Goal: Task Accomplishment & Management: Manage account settings

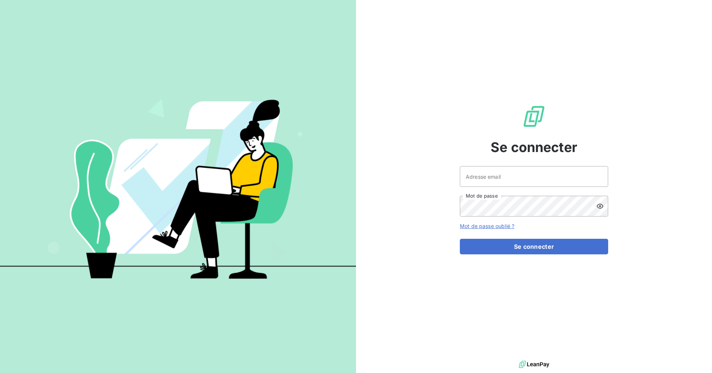
type input "[EMAIL_ADDRESS][DOMAIN_NAME]"
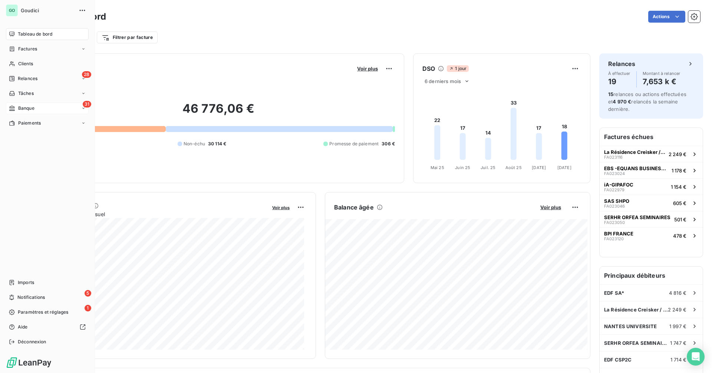
click at [43, 109] on div "31 Banque" at bounding box center [47, 108] width 83 height 12
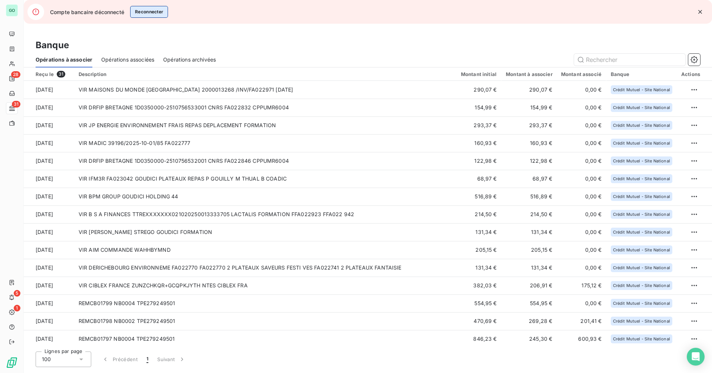
click at [155, 12] on button "Reconnecter" at bounding box center [149, 12] width 38 height 12
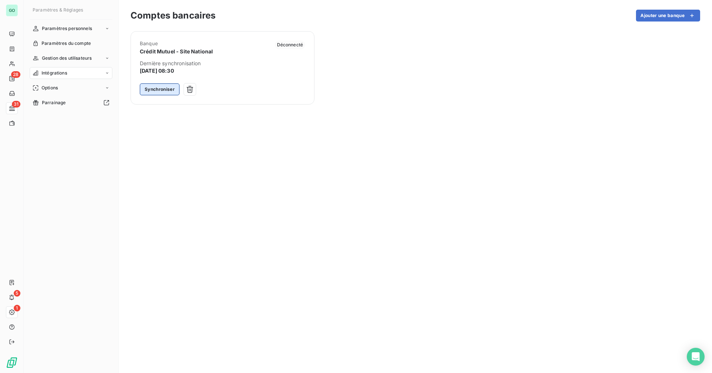
click at [163, 89] on button "Synchroniser" at bounding box center [160, 89] width 40 height 12
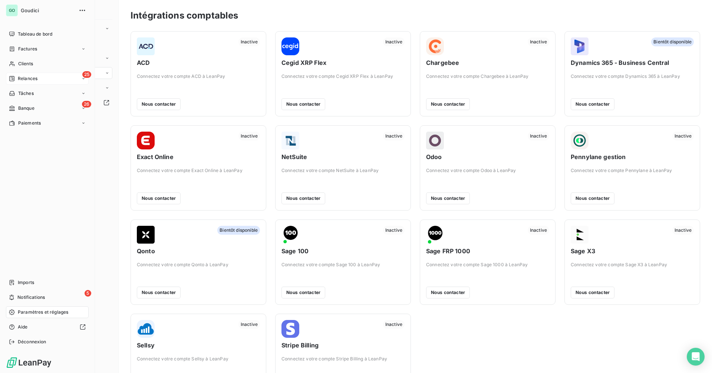
click at [30, 79] on span "Relances" at bounding box center [28, 78] width 20 height 7
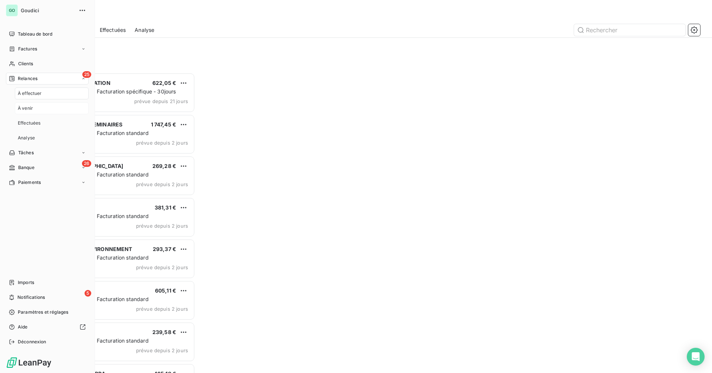
scroll to position [295, 154]
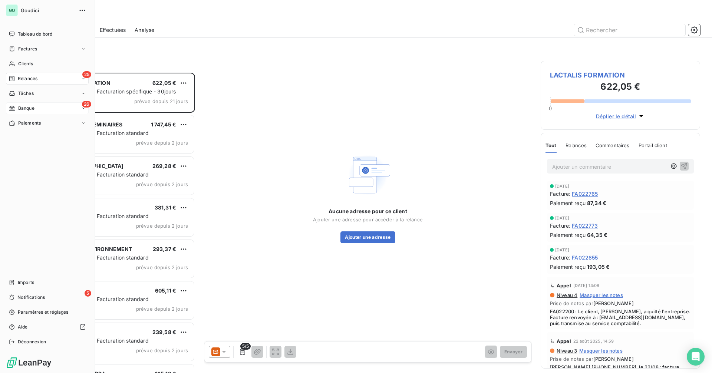
click at [44, 104] on div "26 Banque" at bounding box center [47, 108] width 83 height 12
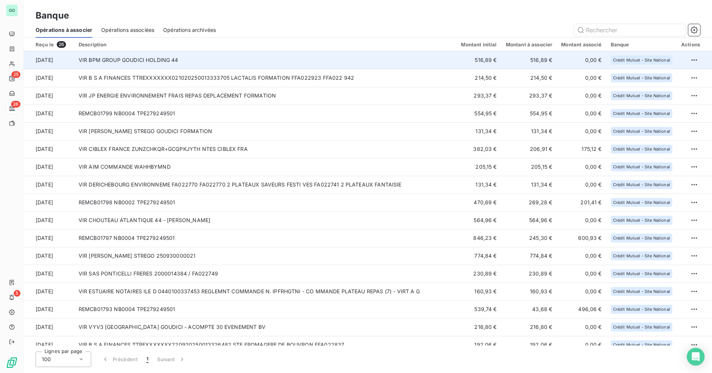
click at [182, 58] on td "VIR BPM GROUP GOUDICI HOLDING 44" at bounding box center [265, 60] width 383 height 18
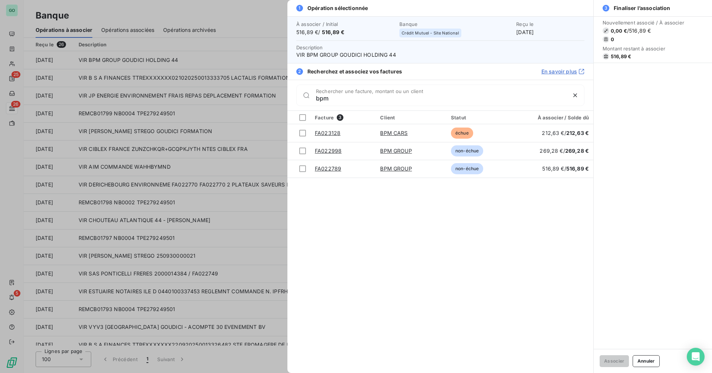
type input "bpm"
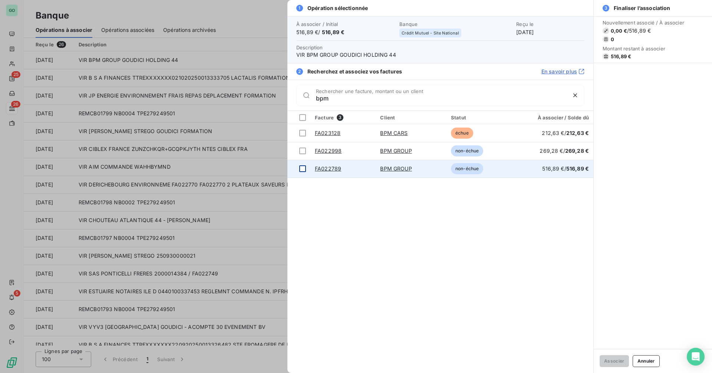
click at [304, 169] on div at bounding box center [302, 168] width 7 height 7
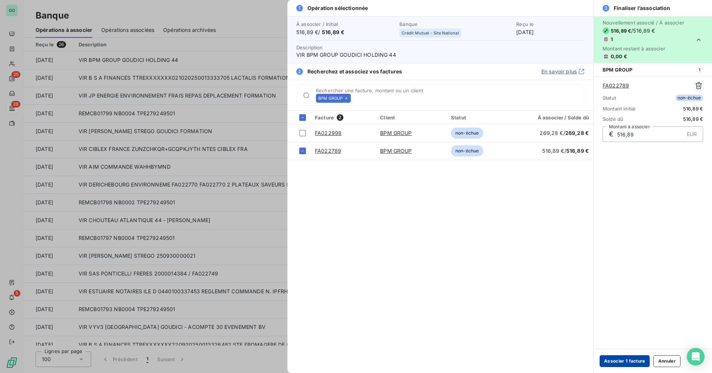
click at [623, 361] on button "Associer 1 facture" at bounding box center [625, 361] width 50 height 12
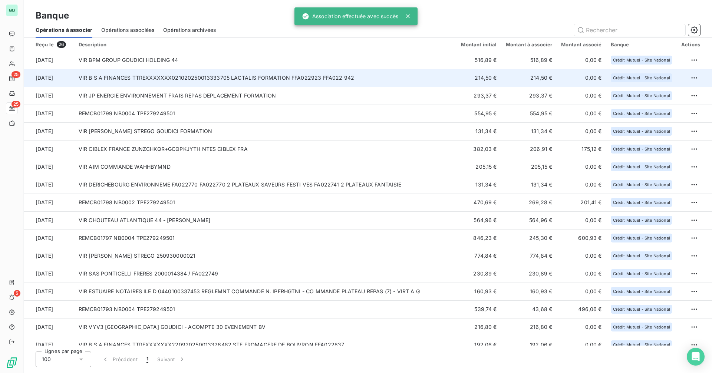
click at [212, 76] on td "VIR B S A FINANCES TTREXXXXXXX021020250013333705 LACTALIS FORMATION FFA022923 F…" at bounding box center [265, 78] width 383 height 18
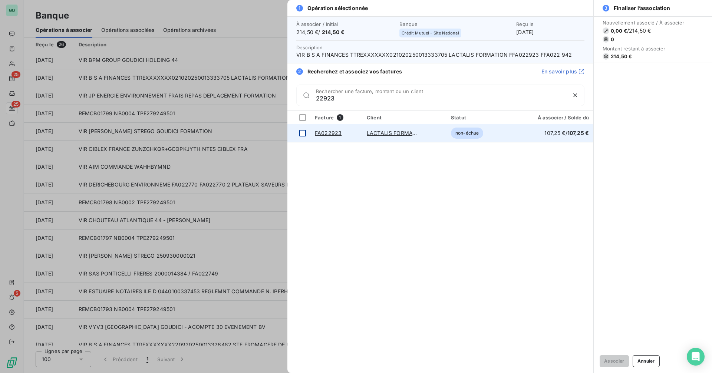
type input "22923"
click at [300, 132] on div at bounding box center [302, 133] width 7 height 7
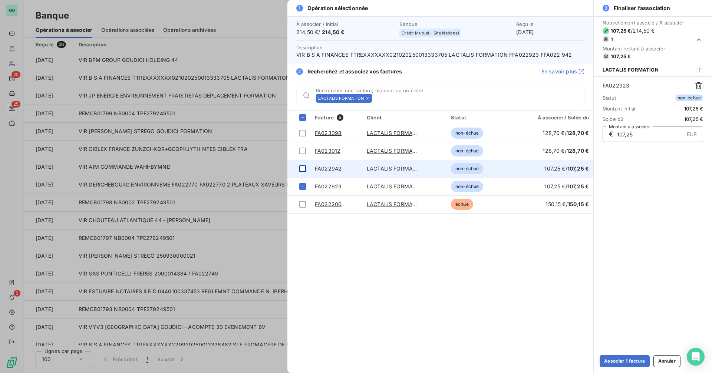
click at [302, 171] on div at bounding box center [302, 168] width 7 height 7
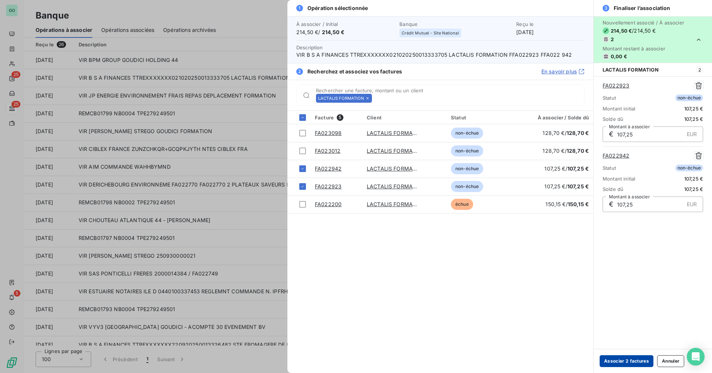
drag, startPoint x: 613, startPoint y: 361, endPoint x: 529, endPoint y: 337, distance: 88.1
click at [613, 361] on button "Associer 2 factures" at bounding box center [627, 361] width 54 height 12
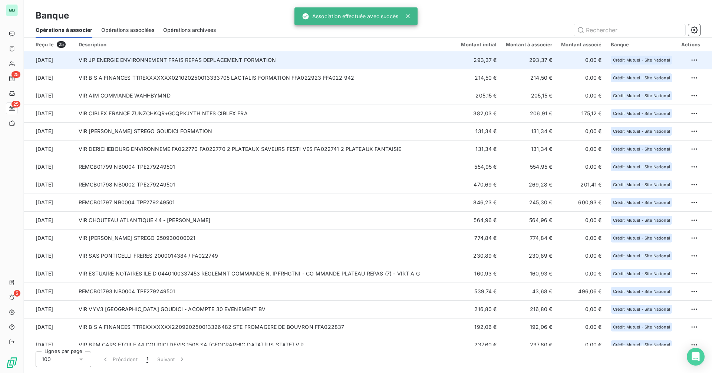
click at [199, 61] on td "VIR JP ENERGIE ENVIRONNEMENT FRAIS REPAS DEPLACEMENT FORMATION" at bounding box center [265, 60] width 383 height 18
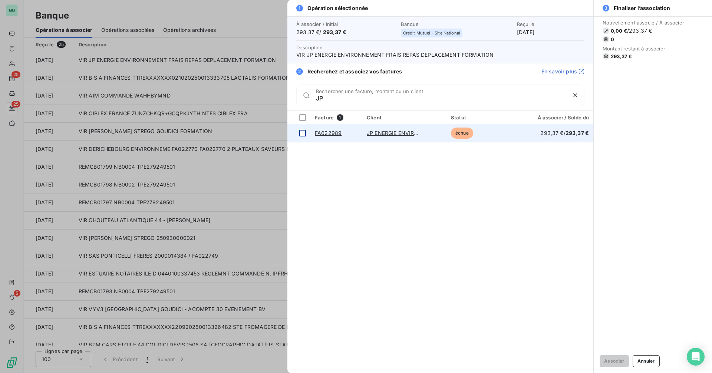
type input "JP"
click at [301, 132] on div at bounding box center [302, 133] width 7 height 7
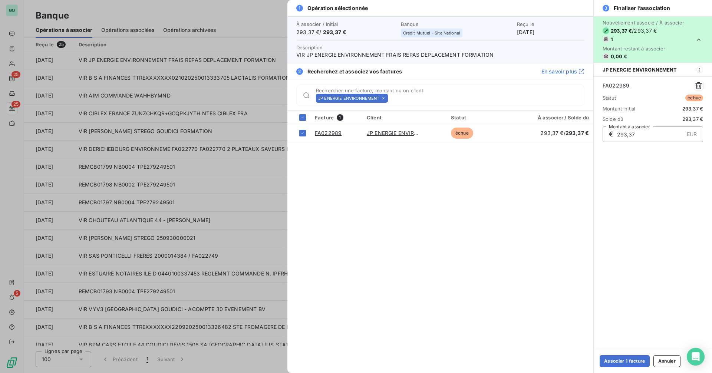
drag, startPoint x: 629, startPoint y: 359, endPoint x: 597, endPoint y: 343, distance: 35.0
click at [628, 359] on button "Associer 1 facture" at bounding box center [625, 361] width 50 height 12
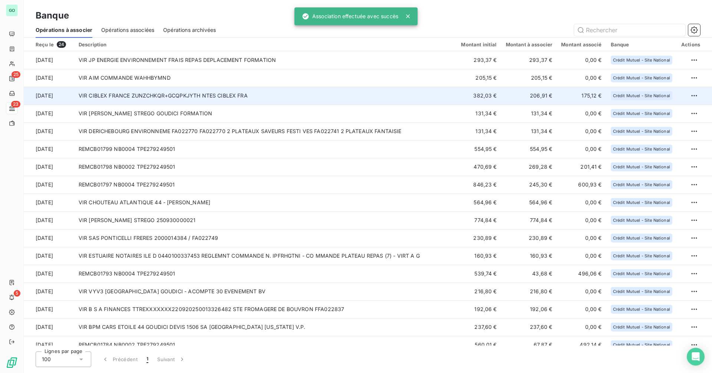
click at [199, 95] on td "VIR CIBLEX FRANCE ZUNZCHKQR+GCQPKJYTH NTES CIBLEX FRA" at bounding box center [265, 96] width 383 height 18
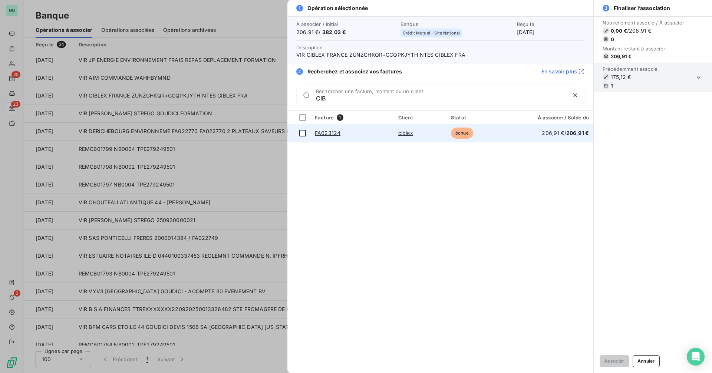
type input "CIB"
click at [302, 132] on div at bounding box center [302, 133] width 7 height 7
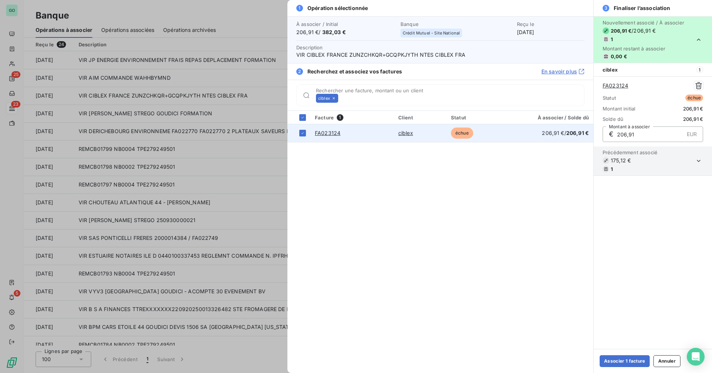
click at [404, 136] on link "ciblex" at bounding box center [406, 133] width 15 height 6
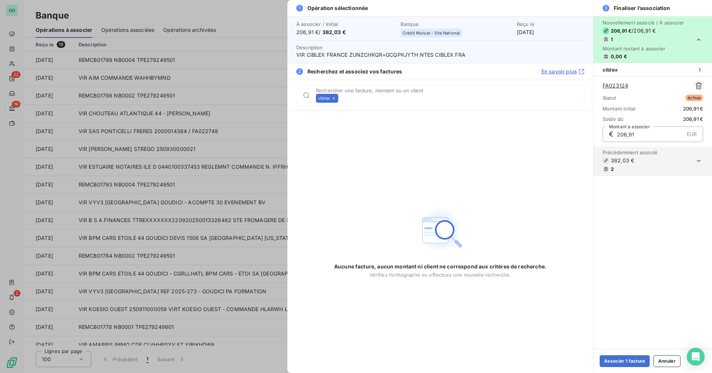
click at [695, 244] on div "Nouvellement associé / À associer 206,91 € / 206,91 € 1 Montant restant à assoc…" at bounding box center [653, 182] width 118 height 333
click at [662, 364] on button "Annuler" at bounding box center [667, 361] width 27 height 12
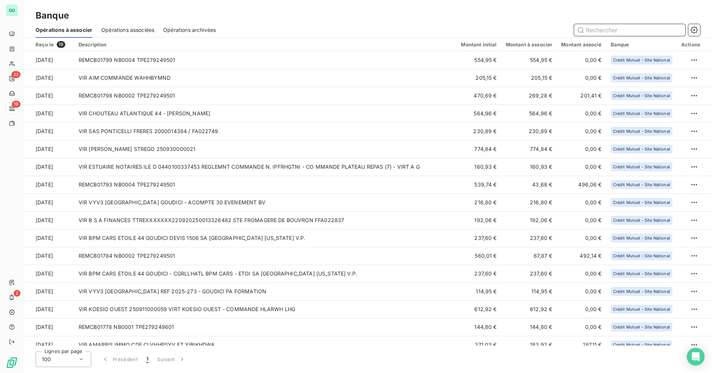
click at [121, 27] on span "Opérations associées" at bounding box center [127, 29] width 53 height 7
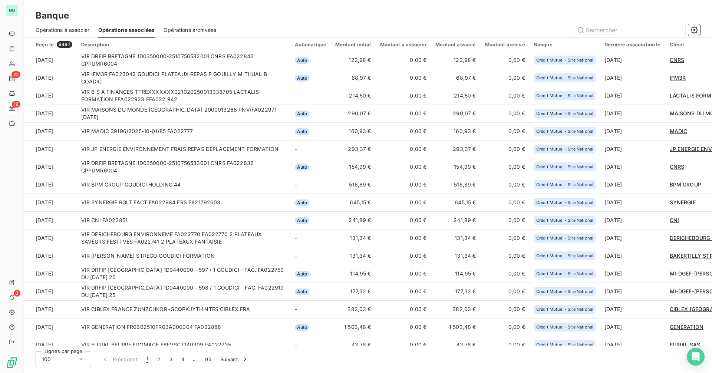
click at [67, 28] on span "Opérations à associer" at bounding box center [63, 29] width 54 height 7
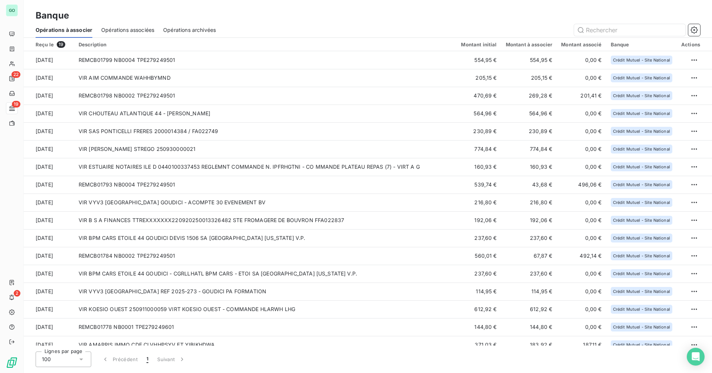
click at [111, 30] on span "Opérations associées" at bounding box center [127, 29] width 53 height 7
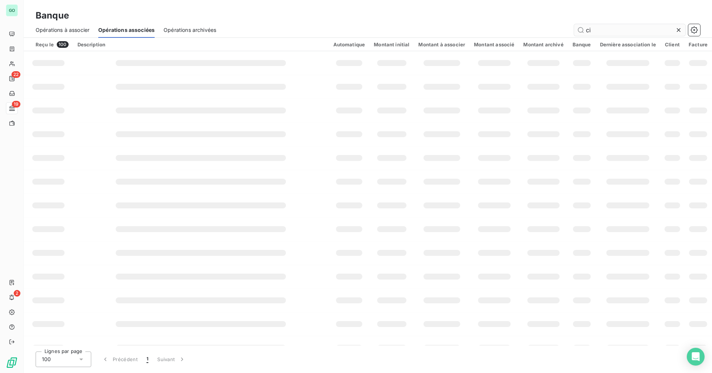
type input "cib"
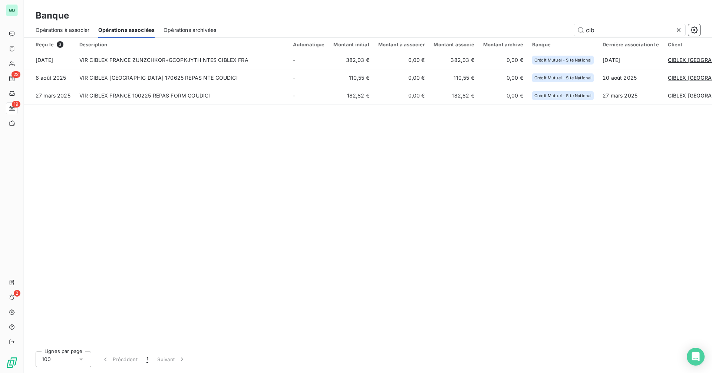
click at [79, 32] on span "Opérations à associer" at bounding box center [63, 29] width 54 height 7
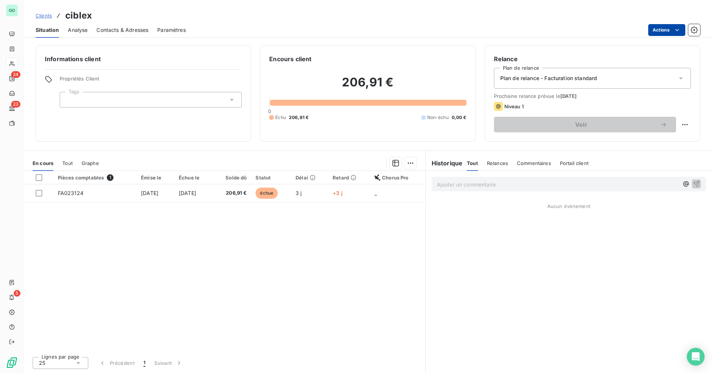
click at [655, 24] on html "GO 24 23 5 Clients ciblex Situation Analyse Contacts & Adresses Paramètres Acti…" at bounding box center [356, 186] width 712 height 373
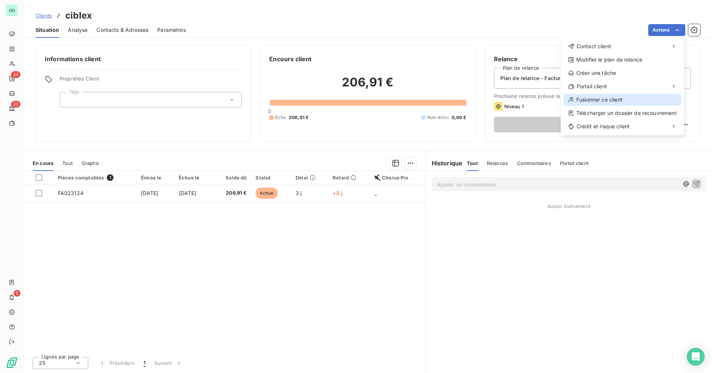
click at [604, 102] on div "Fusionner ce client" at bounding box center [623, 100] width 118 height 12
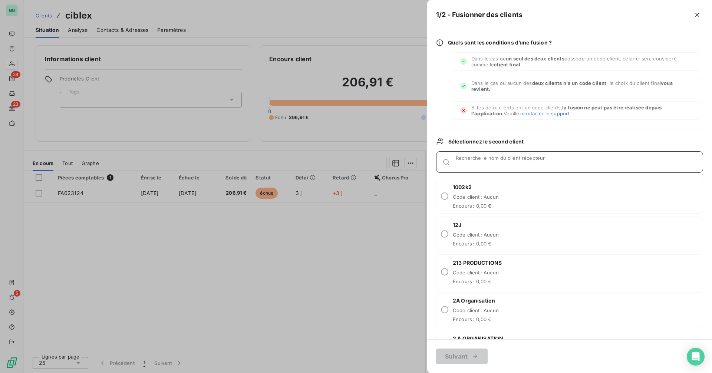
click at [479, 160] on div "Recherche le nom du client récepteur" at bounding box center [579, 161] width 247 height 7
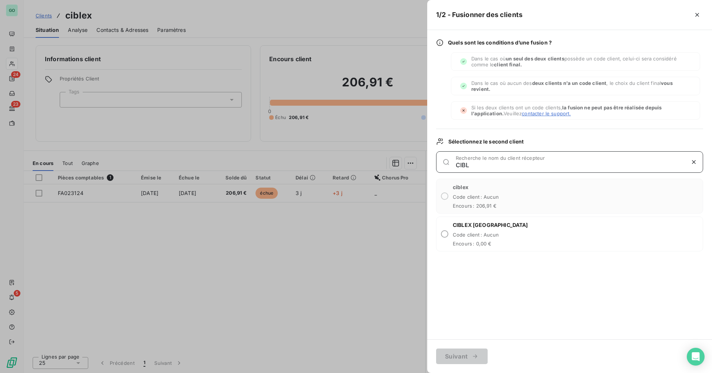
type input "CIBL"
click at [485, 237] on span "Code client : Aucun" at bounding box center [490, 235] width 75 height 6
radio input "true"
click at [473, 356] on icon "button" at bounding box center [475, 356] width 7 height 7
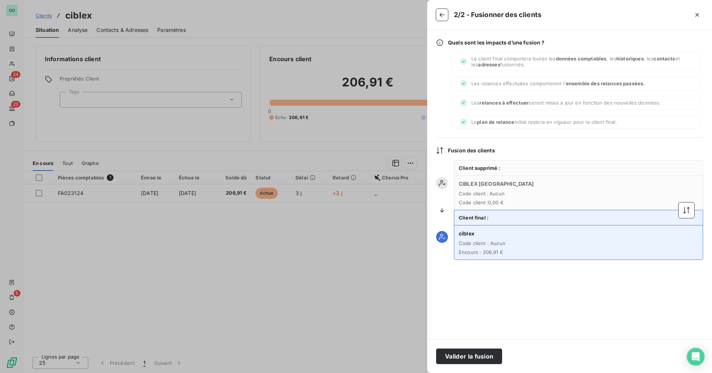
drag, startPoint x: 690, startPoint y: 214, endPoint x: 627, endPoint y: 256, distance: 75.2
click at [690, 214] on button "button" at bounding box center [687, 211] width 16 height 16
click at [461, 361] on button "Valider la fusion" at bounding box center [469, 357] width 66 height 16
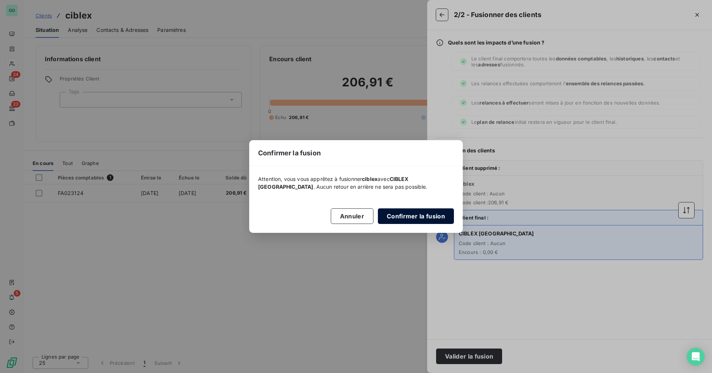
click at [423, 217] on button "Confirmer la fusion" at bounding box center [416, 217] width 76 height 16
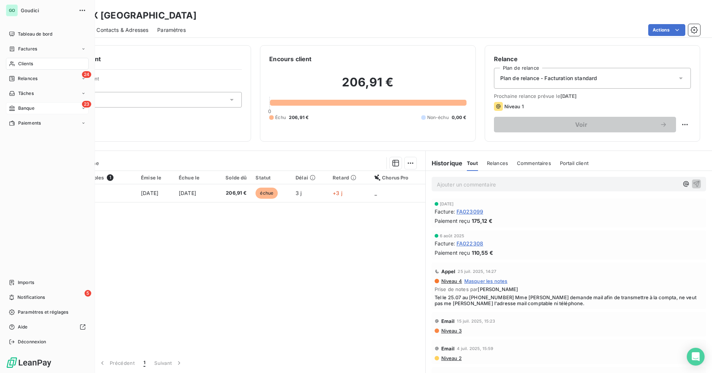
drag, startPoint x: 48, startPoint y: 106, endPoint x: 82, endPoint y: 112, distance: 35.0
click at [48, 106] on div "23 Banque" at bounding box center [47, 108] width 83 height 12
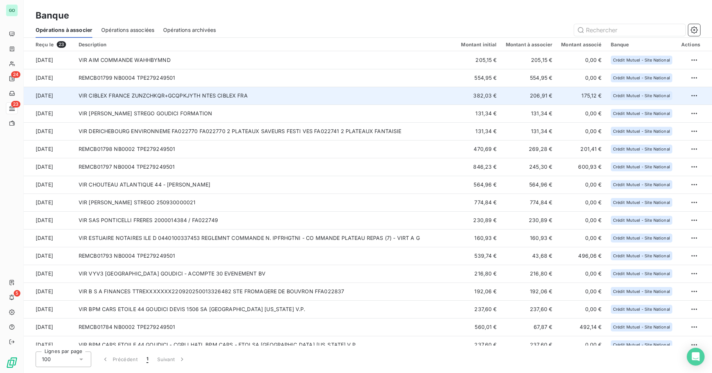
click at [177, 98] on td "VIR CIBLEX FRANCE ZUNZCHKQR+GCQPKJYTH NTES CIBLEX FRA" at bounding box center [265, 96] width 383 height 18
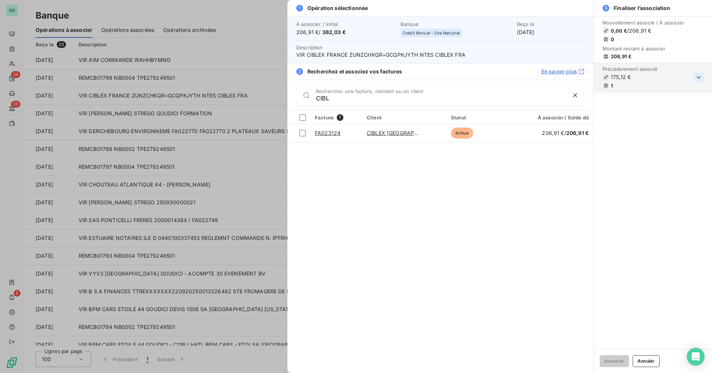
type input "CIBL"
click at [700, 76] on icon "button" at bounding box center [698, 77] width 7 height 7
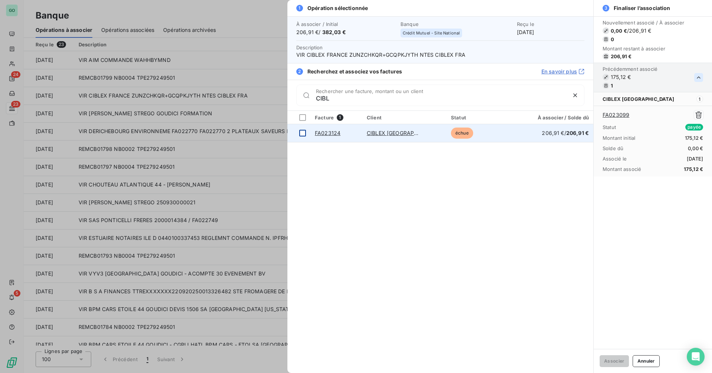
click at [302, 134] on div at bounding box center [302, 133] width 7 height 7
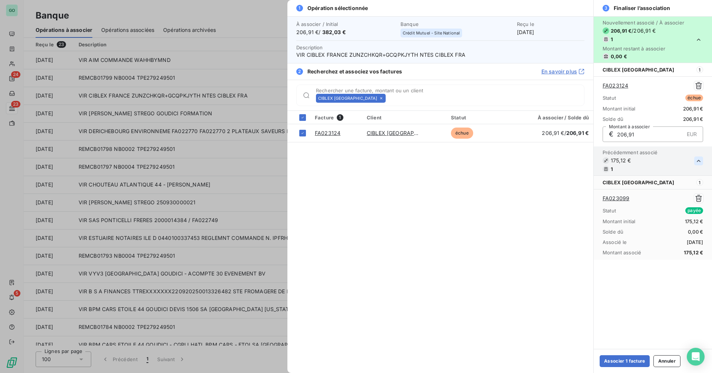
drag, startPoint x: 625, startPoint y: 360, endPoint x: 516, endPoint y: 324, distance: 114.9
click at [625, 359] on button "Associer 1 facture" at bounding box center [625, 361] width 50 height 12
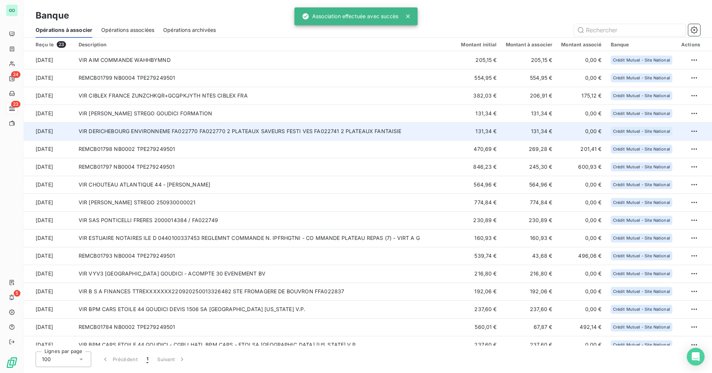
click at [237, 132] on td "VIR DERICHEBOURG ENVIRONNEME FA022770 FA022770 2 PLATEAUX SAVEURS FESTI VES FA0…" at bounding box center [265, 131] width 383 height 18
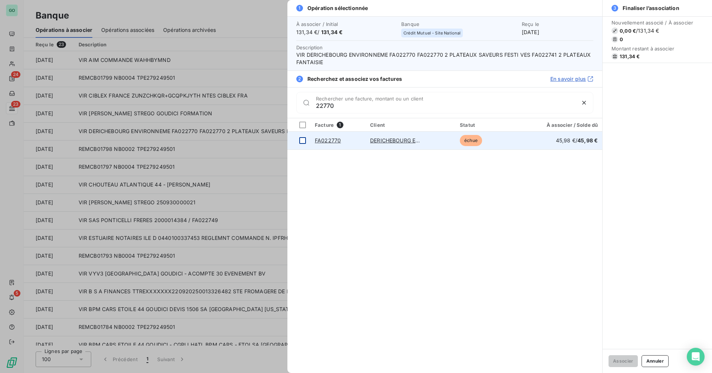
type input "22770"
click at [304, 141] on div at bounding box center [302, 140] width 7 height 7
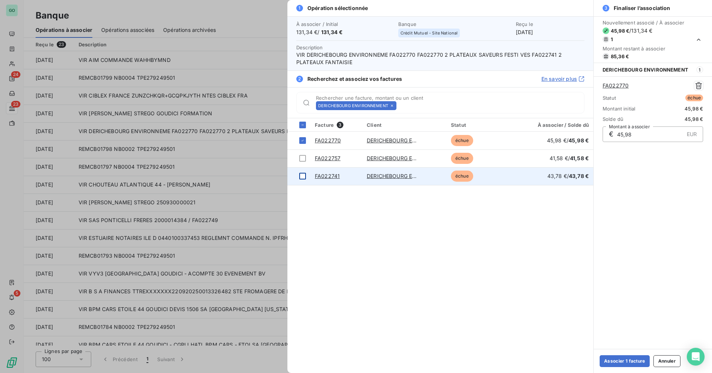
click at [302, 175] on div at bounding box center [302, 176] width 7 height 7
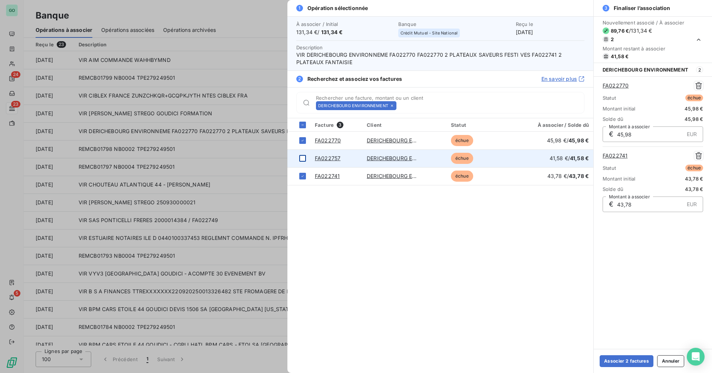
click at [304, 157] on div at bounding box center [302, 158] width 7 height 7
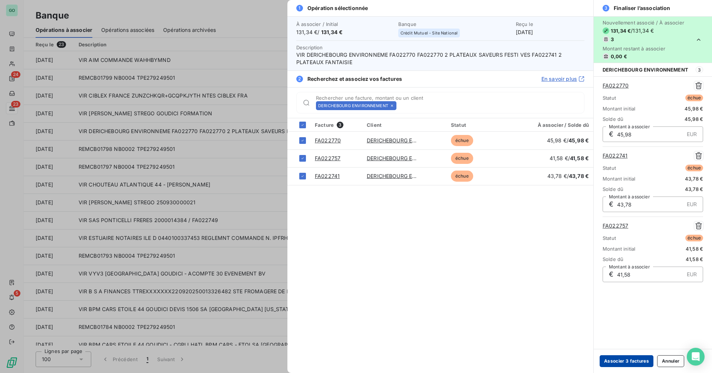
click at [621, 357] on button "Associer 3 factures" at bounding box center [627, 361] width 54 height 12
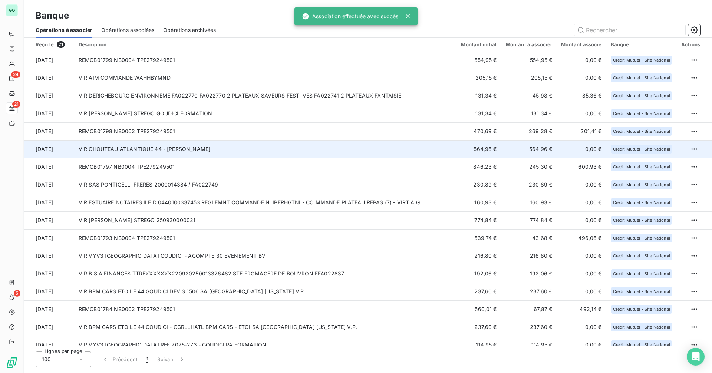
click at [232, 144] on td "VIR CHOUTEAU ATLANTIQUE 44 - [PERSON_NAME]" at bounding box center [265, 149] width 383 height 18
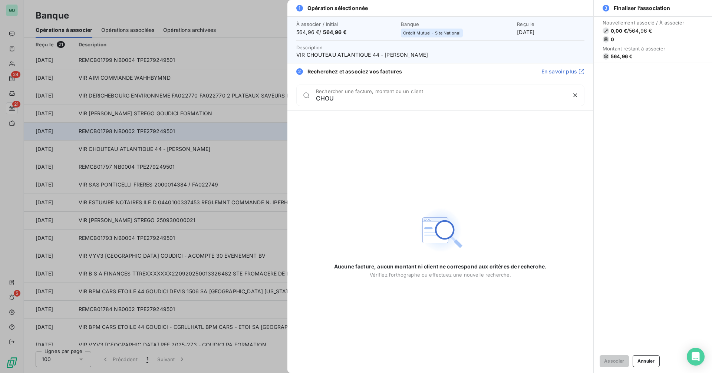
type input "CHOU"
click at [140, 127] on div at bounding box center [356, 186] width 712 height 373
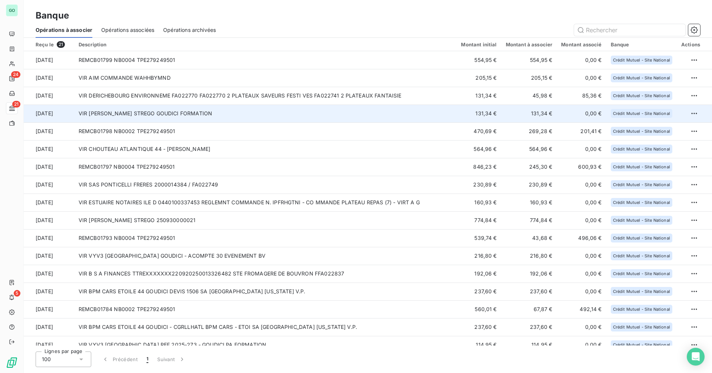
click at [216, 109] on td "VIR [PERSON_NAME] STREGO GOUDICI FORMATION" at bounding box center [265, 114] width 383 height 18
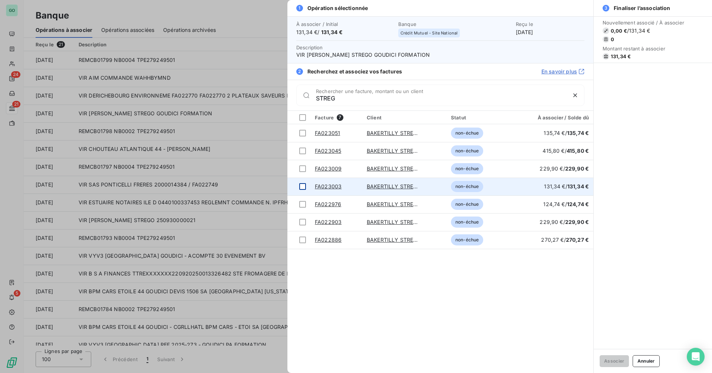
type input "STREG"
click at [303, 187] on div at bounding box center [302, 186] width 7 height 7
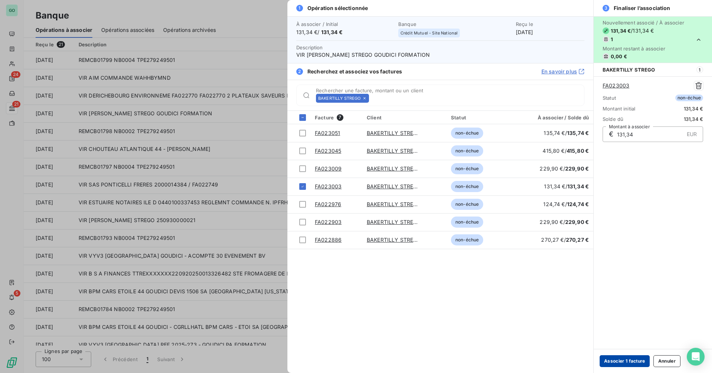
click at [624, 361] on button "Associer 1 facture" at bounding box center [625, 361] width 50 height 12
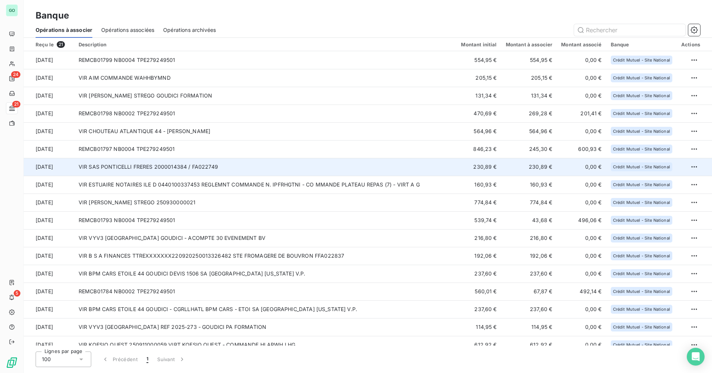
click at [251, 165] on td "VIR SAS PONTICELLI FRERES 2000014384 / FA022749" at bounding box center [265, 167] width 383 height 18
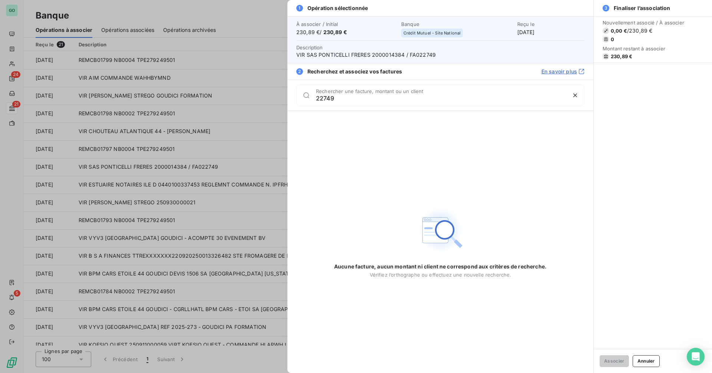
type input "22749"
click at [124, 96] on div at bounding box center [356, 186] width 712 height 373
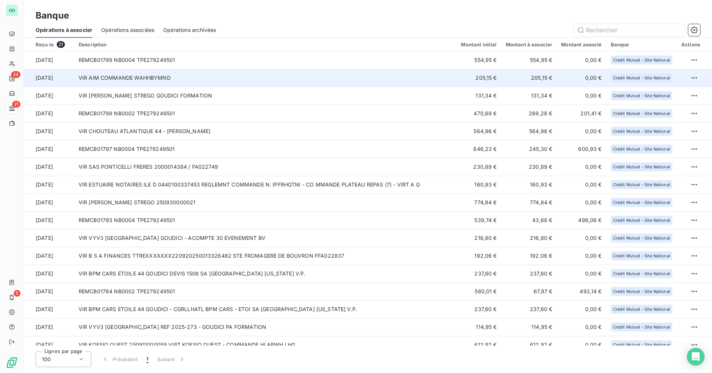
click at [269, 76] on td "VIR AIM COMMANDE WAHHBYMND" at bounding box center [265, 78] width 383 height 18
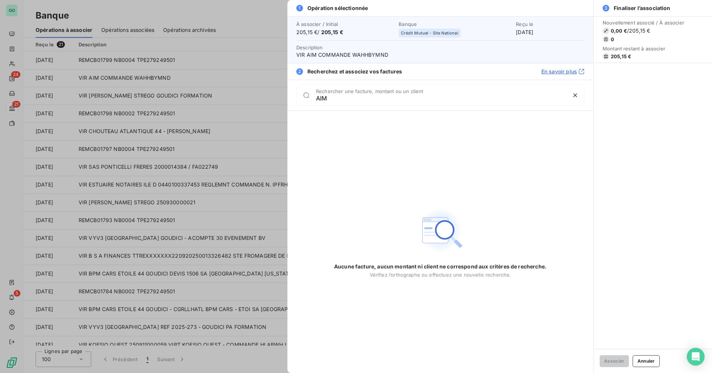
drag, startPoint x: 341, startPoint y: 101, endPoint x: 240, endPoint y: 97, distance: 101.4
click at [240, 373] on div "1 Opération sélectionnée À associer / Initial 205,15 € / 205,15 € Banque Crédit…" at bounding box center [356, 373] width 712 height 0
type input "IMAG"
click at [218, 115] on div at bounding box center [356, 186] width 712 height 373
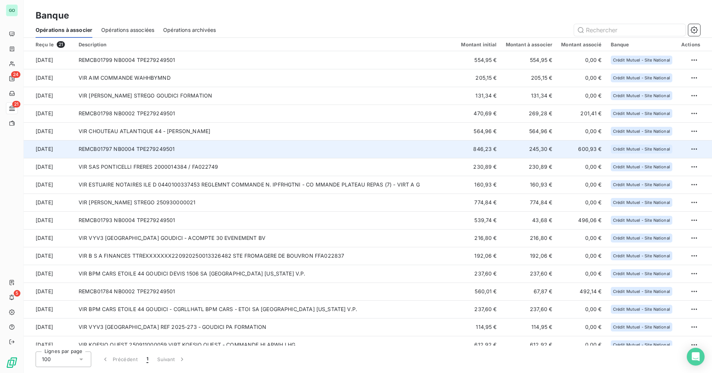
click at [226, 150] on td "REMCB01797 NB0004 TPE279249501" at bounding box center [265, 149] width 383 height 18
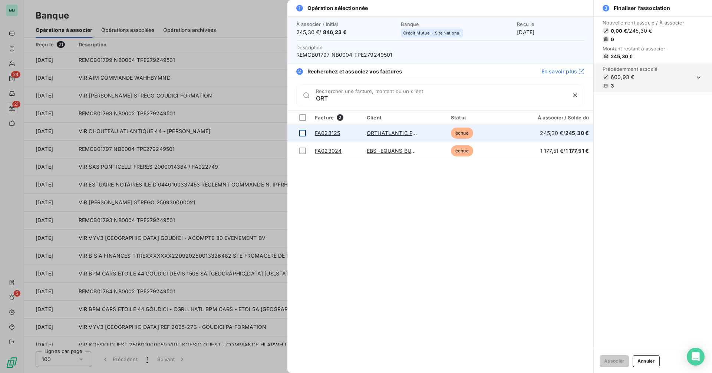
type input "ORT"
click at [303, 133] on div at bounding box center [302, 133] width 7 height 7
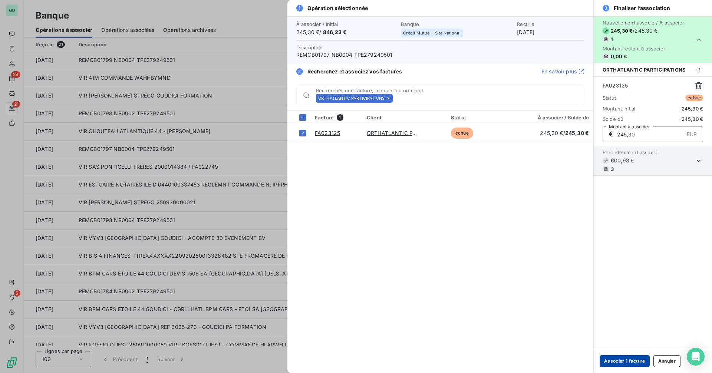
click at [616, 360] on button "Associer 1 facture" at bounding box center [625, 361] width 50 height 12
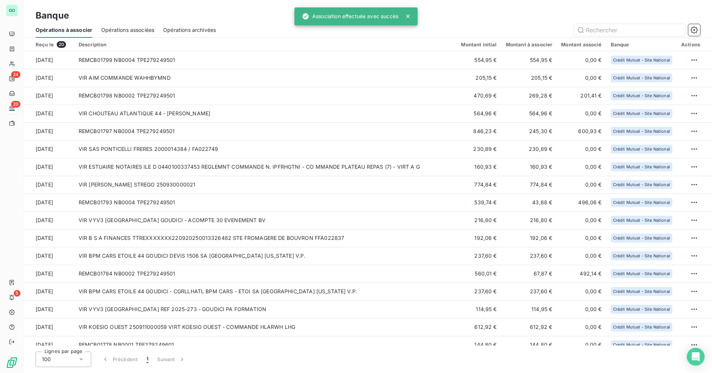
click at [137, 29] on span "Opérations associées" at bounding box center [127, 29] width 53 height 7
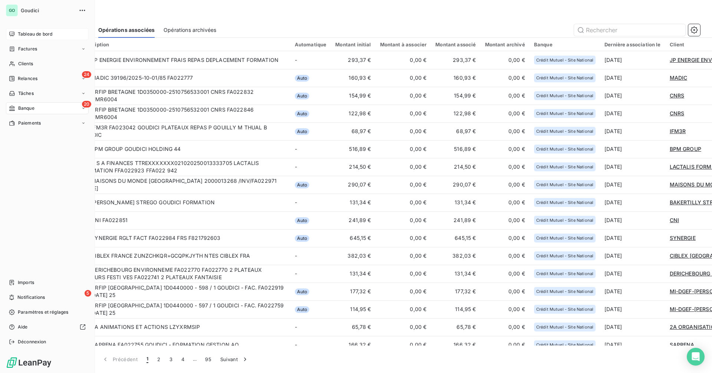
click at [33, 36] on span "Tableau de bord" at bounding box center [35, 34] width 35 height 7
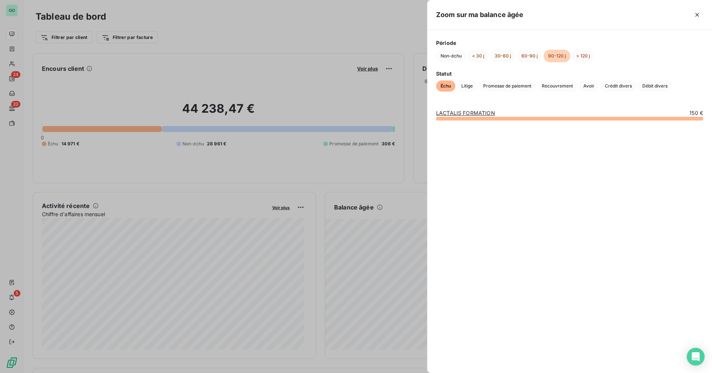
click at [3, 71] on div at bounding box center [356, 186] width 712 height 373
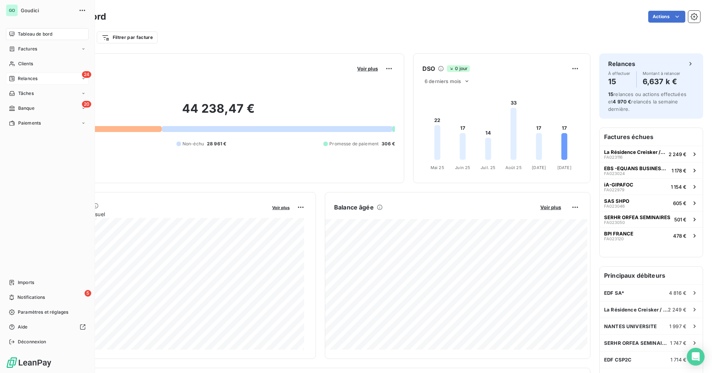
click at [39, 77] on div "24 Relances" at bounding box center [47, 79] width 83 height 12
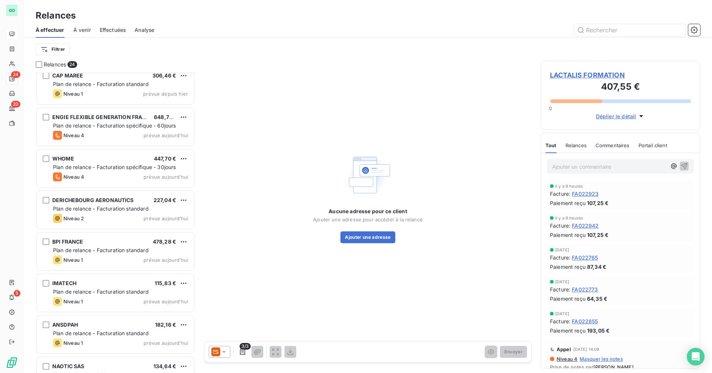
scroll to position [326, 0]
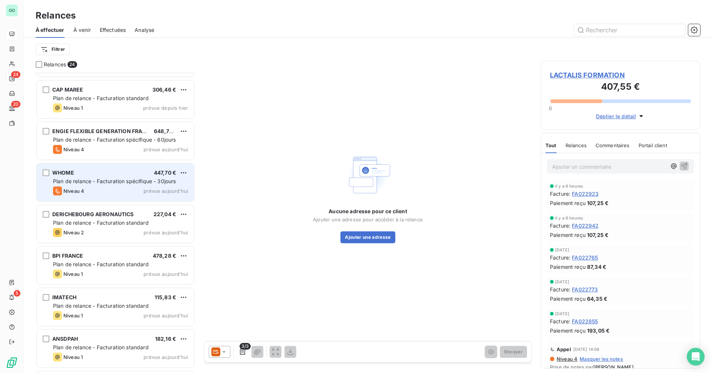
click at [124, 173] on div "WHOME 447,70 €" at bounding box center [120, 173] width 135 height 7
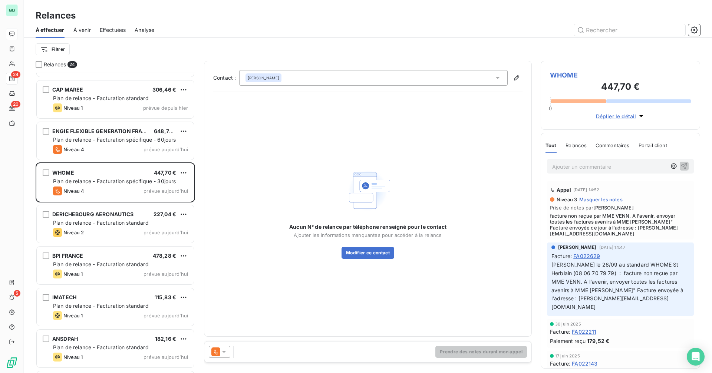
click at [564, 76] on span "WHOME" at bounding box center [620, 75] width 141 height 10
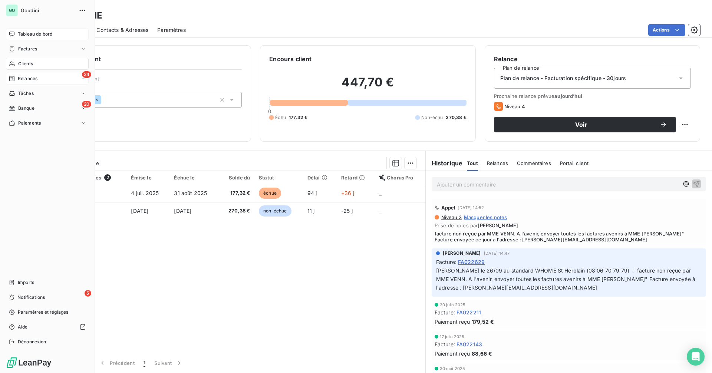
click at [35, 79] on span "Relances" at bounding box center [28, 78] width 20 height 7
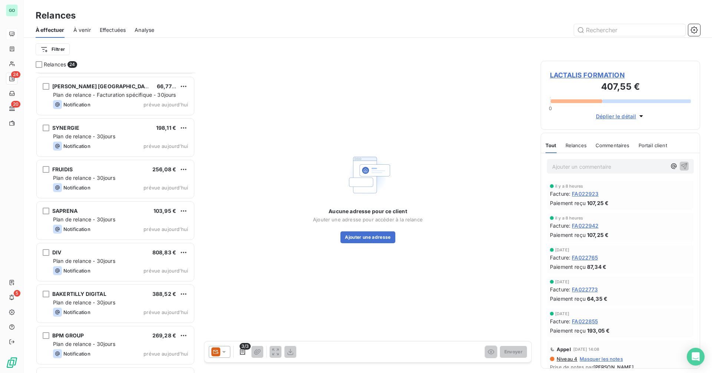
scroll to position [697, 0]
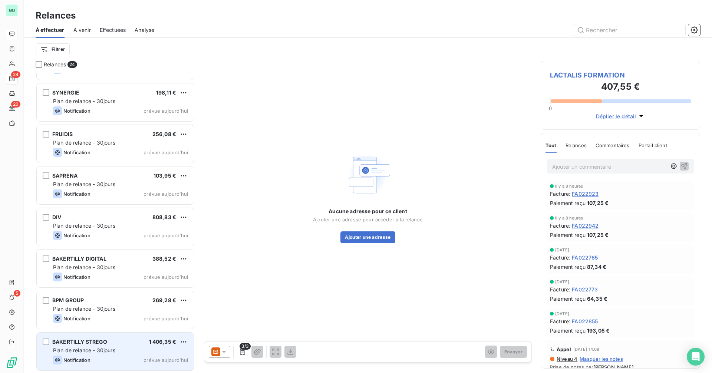
click at [75, 352] on span "Plan de relance - 30jours" at bounding box center [84, 350] width 62 height 6
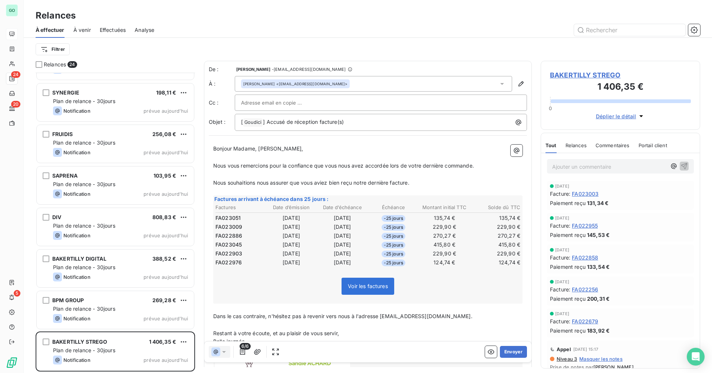
click at [377, 84] on div "Suraya BAHEMIA <suraya.bahemia@bakertilly.fr>" at bounding box center [374, 84] width 278 height 16
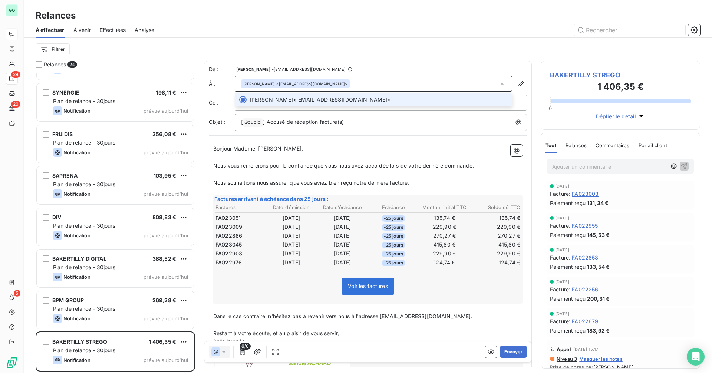
click at [377, 84] on div "Suraya BAHEMIA <suraya.bahemia@bakertilly.fr>" at bounding box center [374, 84] width 278 height 16
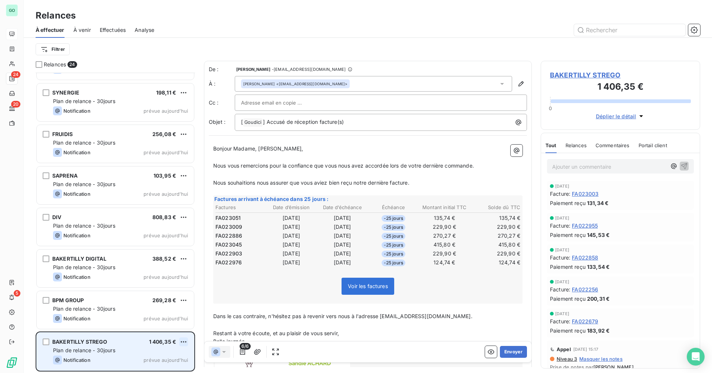
click at [186, 343] on html "GO 24 20 5 Relances À effectuer À venir Effectuées Analyse Filtrer Relances 24 …" at bounding box center [356, 186] width 712 height 373
click at [166, 327] on div "Passer cette action" at bounding box center [151, 327] width 66 height 12
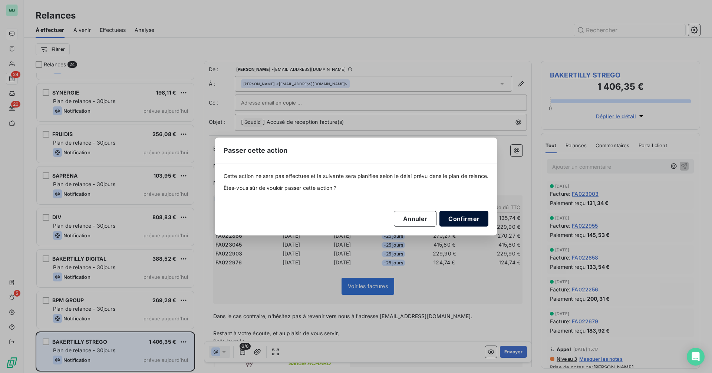
click at [476, 218] on button "Confirmer" at bounding box center [464, 219] width 49 height 16
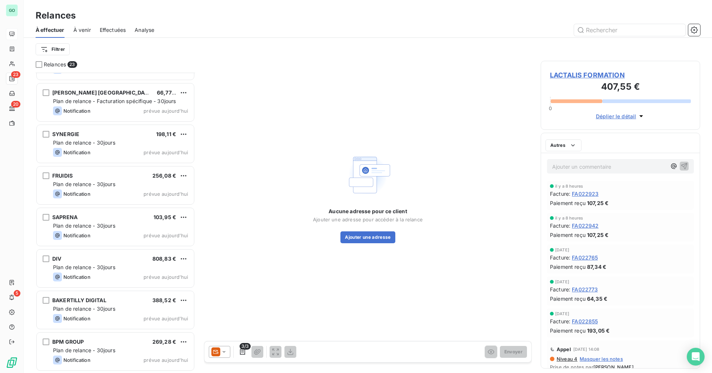
scroll to position [655, 0]
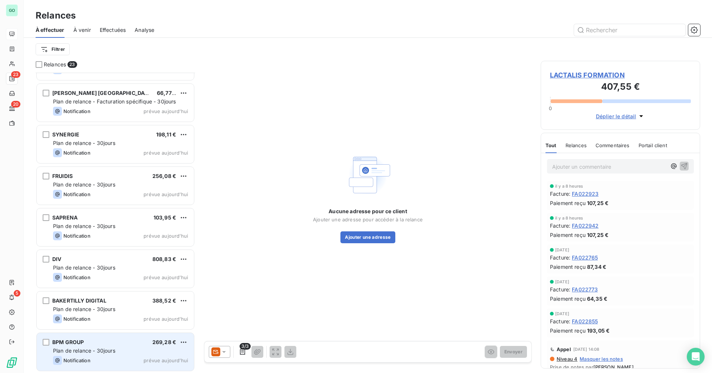
click at [108, 347] on div "Plan de relance - 30jours" at bounding box center [120, 350] width 135 height 7
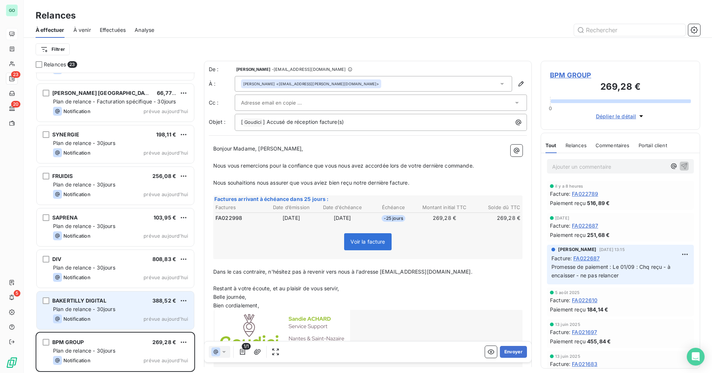
click at [117, 313] on div "Plan de relance - 30jours" at bounding box center [120, 309] width 135 height 7
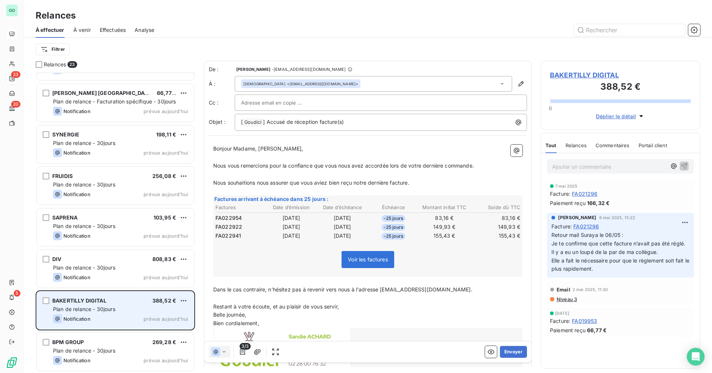
click at [188, 299] on div "BAKERTILLY DIGITAL 388,52 € Plan de relance - 30jours Notification prévue aujou…" at bounding box center [115, 311] width 157 height 38
click at [185, 300] on html "GO 23 20 5 Relances À effectuer À venir Effectuées Analyse Filtrer Relances 23 …" at bounding box center [356, 186] width 712 height 373
click at [154, 330] on div "Passer cette action" at bounding box center [151, 329] width 66 height 12
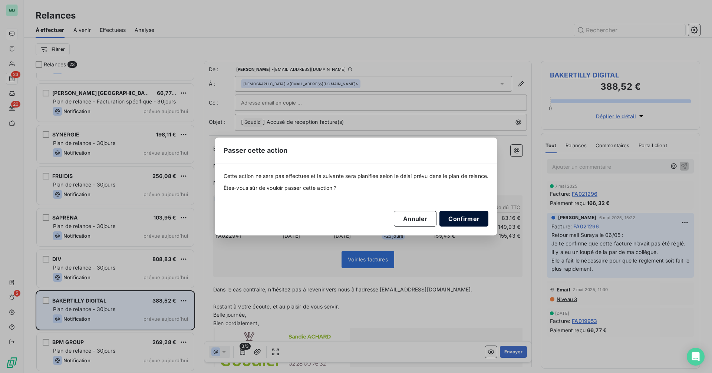
click at [469, 217] on button "Confirmer" at bounding box center [464, 219] width 49 height 16
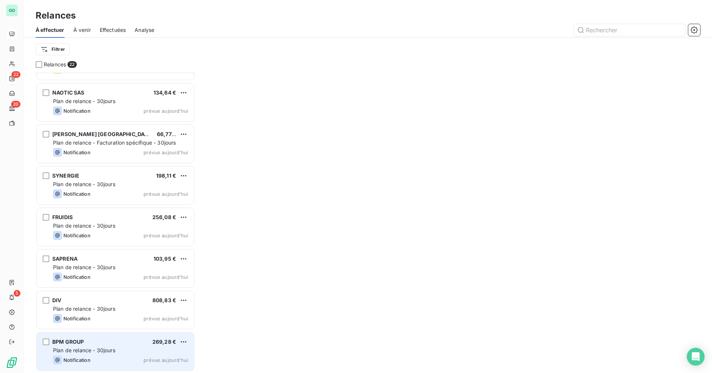
scroll to position [614, 0]
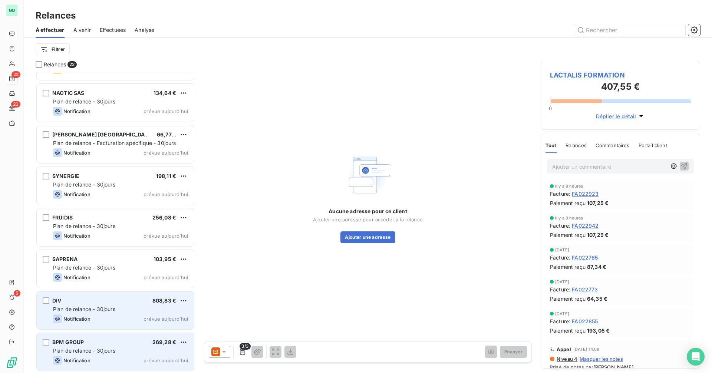
click at [122, 318] on div "Notification prévue aujourd’hui" at bounding box center [120, 319] width 135 height 9
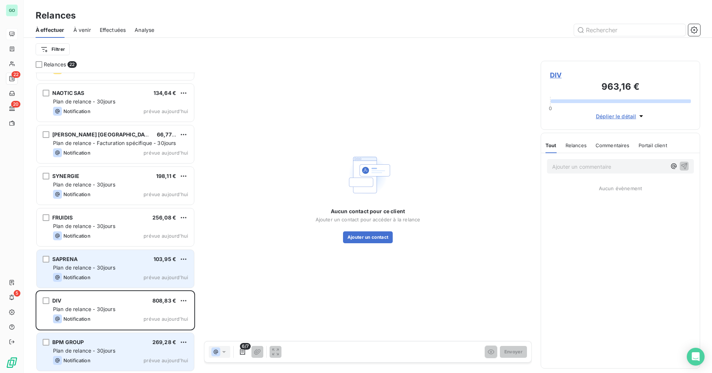
click at [115, 279] on div "Notification prévue aujourd’hui" at bounding box center [120, 277] width 135 height 9
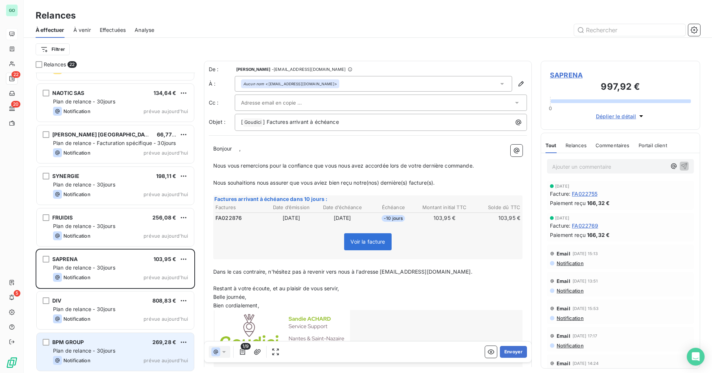
click at [278, 148] on p "Bonjour ﻿ ﻿ ," at bounding box center [367, 149] width 309 height 9
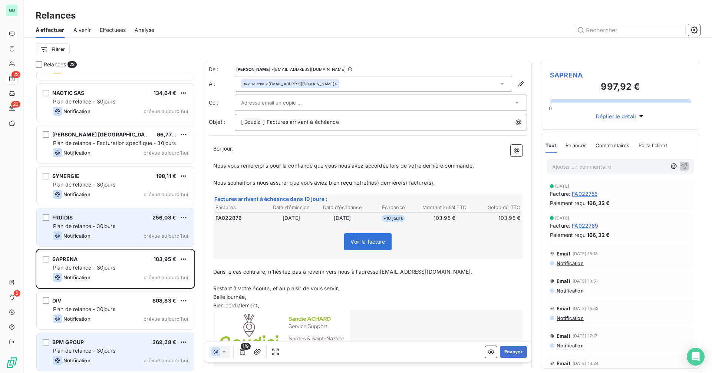
click at [138, 226] on div "Plan de relance - 30jours" at bounding box center [120, 226] width 135 height 7
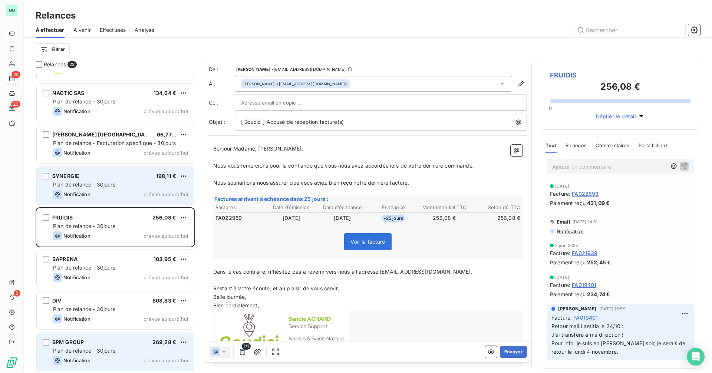
click at [131, 190] on div "Notification prévue aujourd’hui" at bounding box center [120, 194] width 135 height 9
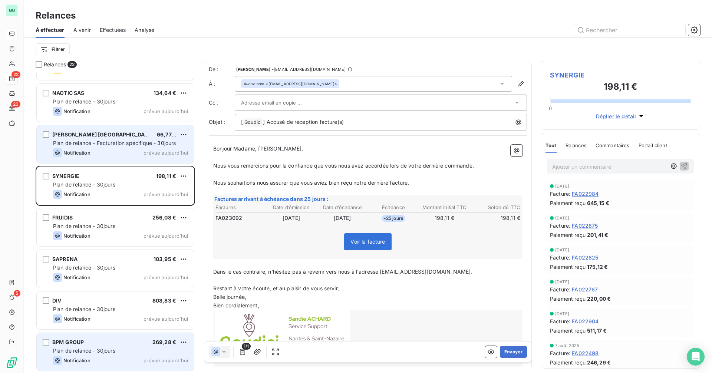
click at [131, 154] on div "Notification prévue aujourd’hui" at bounding box center [120, 152] width 135 height 9
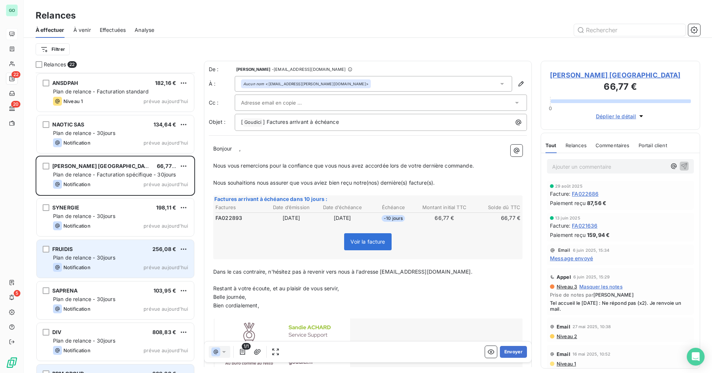
scroll to position [502, 0]
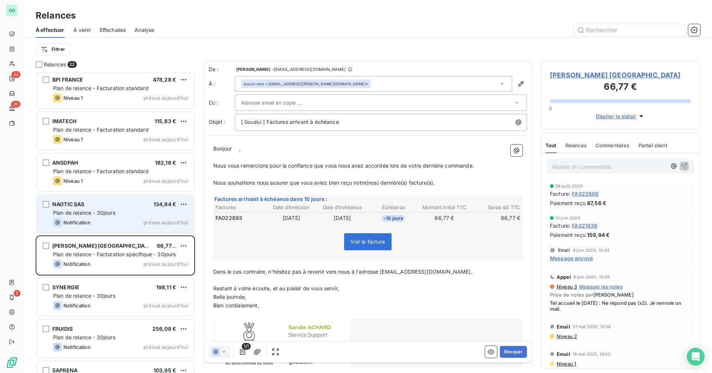
click at [132, 220] on div "Notification prévue aujourd’hui" at bounding box center [120, 222] width 135 height 9
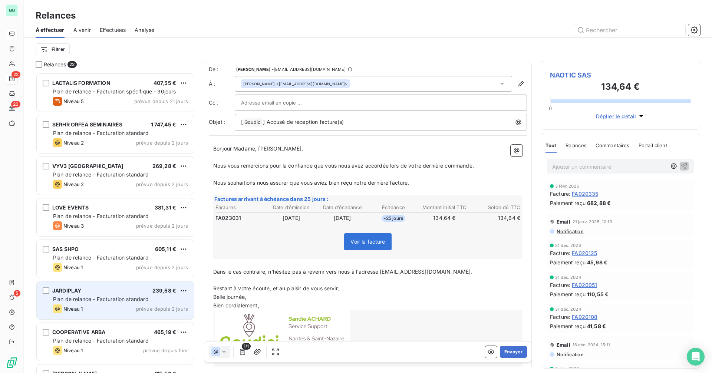
click at [116, 302] on div "Plan de relance - Facturation standard" at bounding box center [120, 299] width 135 height 7
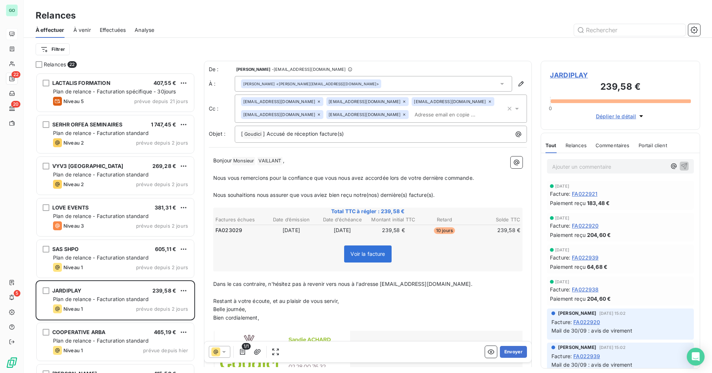
click at [561, 74] on span "JARDIPLAY" at bounding box center [620, 75] width 141 height 10
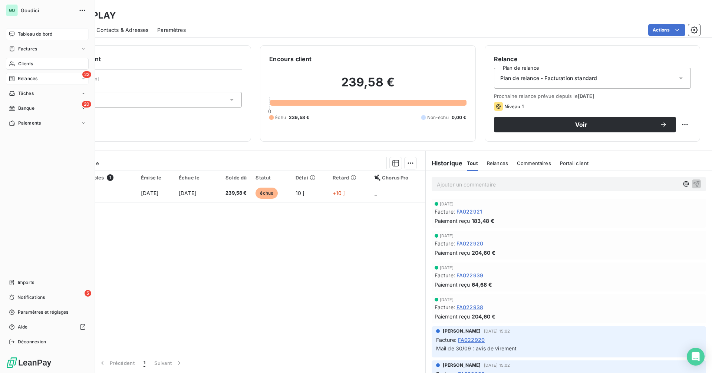
click at [36, 31] on span "Tableau de bord" at bounding box center [35, 34] width 35 height 7
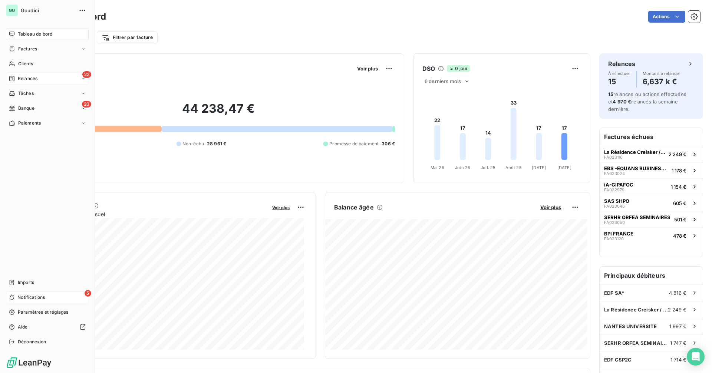
click at [26, 297] on span "Notifications" at bounding box center [30, 297] width 27 height 7
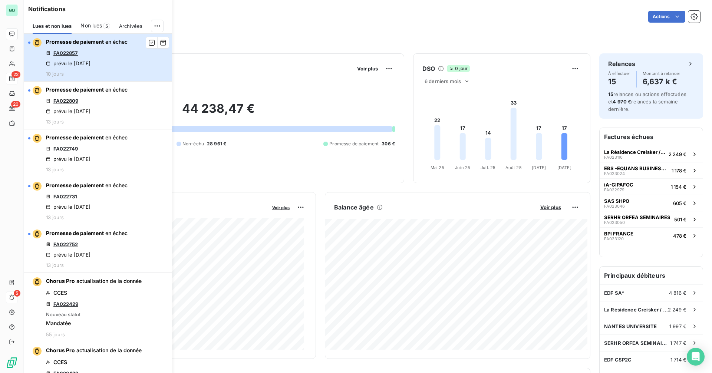
click at [118, 60] on div "Promesse de paiement en échec FA022857 prévu le 25 sept. 2025 10 jours" at bounding box center [87, 57] width 82 height 39
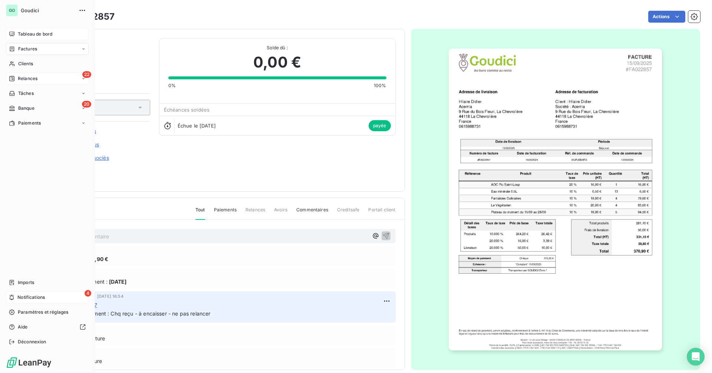
click at [40, 35] on span "Tableau de bord" at bounding box center [35, 34] width 35 height 7
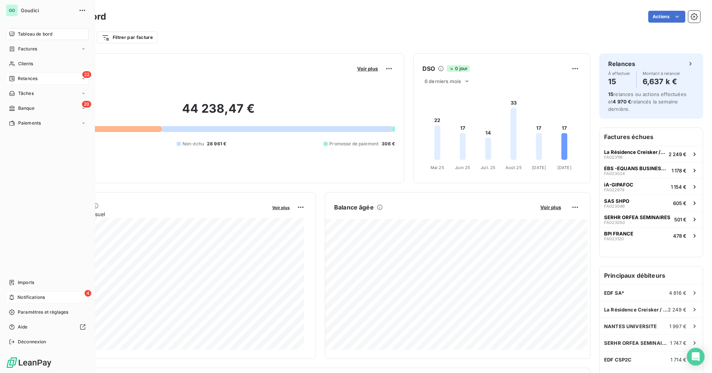
click at [8, 295] on div "4 Notifications" at bounding box center [47, 298] width 83 height 12
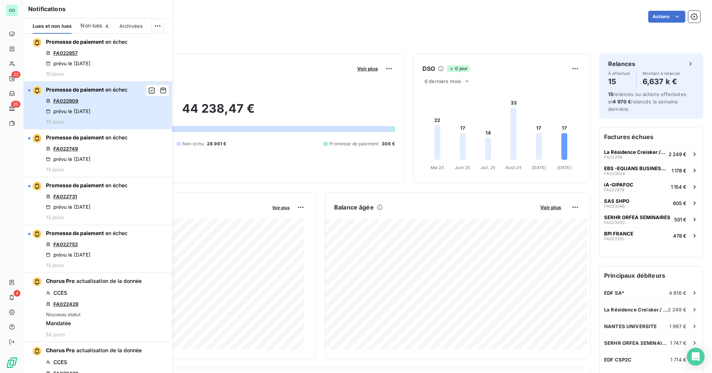
click at [129, 114] on button "Promesse de paiement en échec FA022809 prévu le 22 sept. 2025 13 jours" at bounding box center [98, 106] width 148 height 48
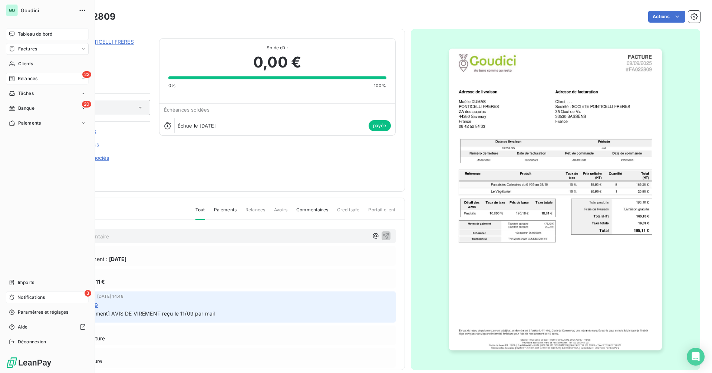
click at [19, 299] on span "Notifications" at bounding box center [30, 297] width 27 height 7
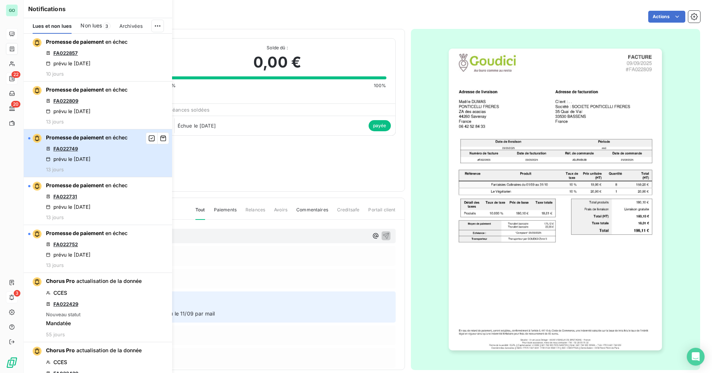
click at [132, 155] on button "Promesse de paiement en échec FA022749 prévu le 22 sept. 2025 13 jours" at bounding box center [98, 153] width 148 height 48
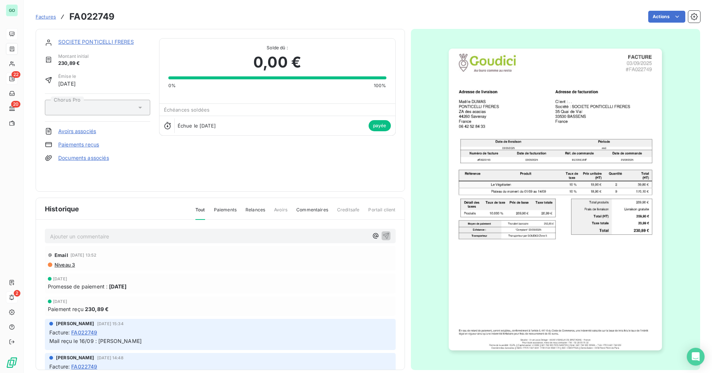
click at [69, 264] on span "Niveau 3" at bounding box center [64, 265] width 21 height 6
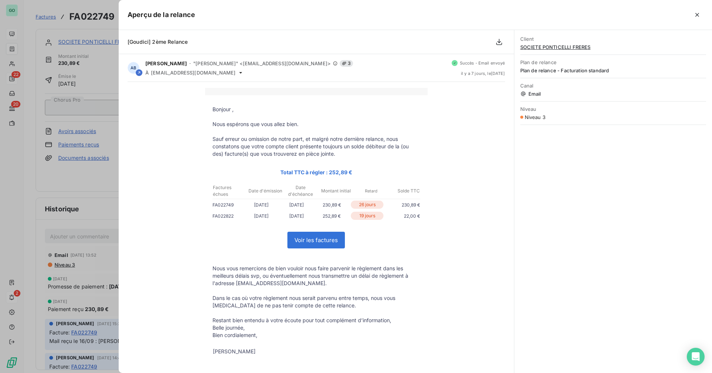
click at [85, 255] on div at bounding box center [356, 186] width 712 height 373
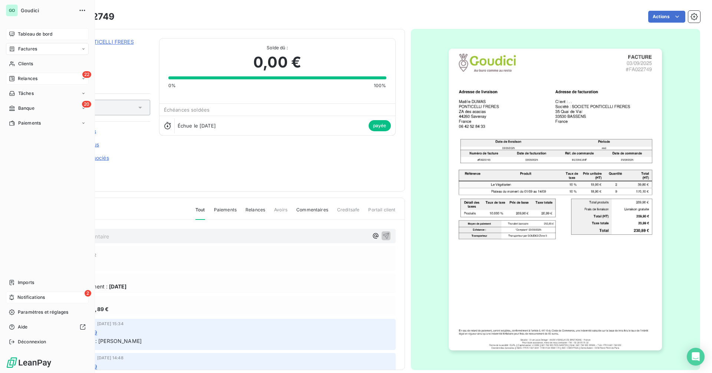
click at [32, 35] on span "Tableau de bord" at bounding box center [35, 34] width 35 height 7
